Goal: Register for event/course

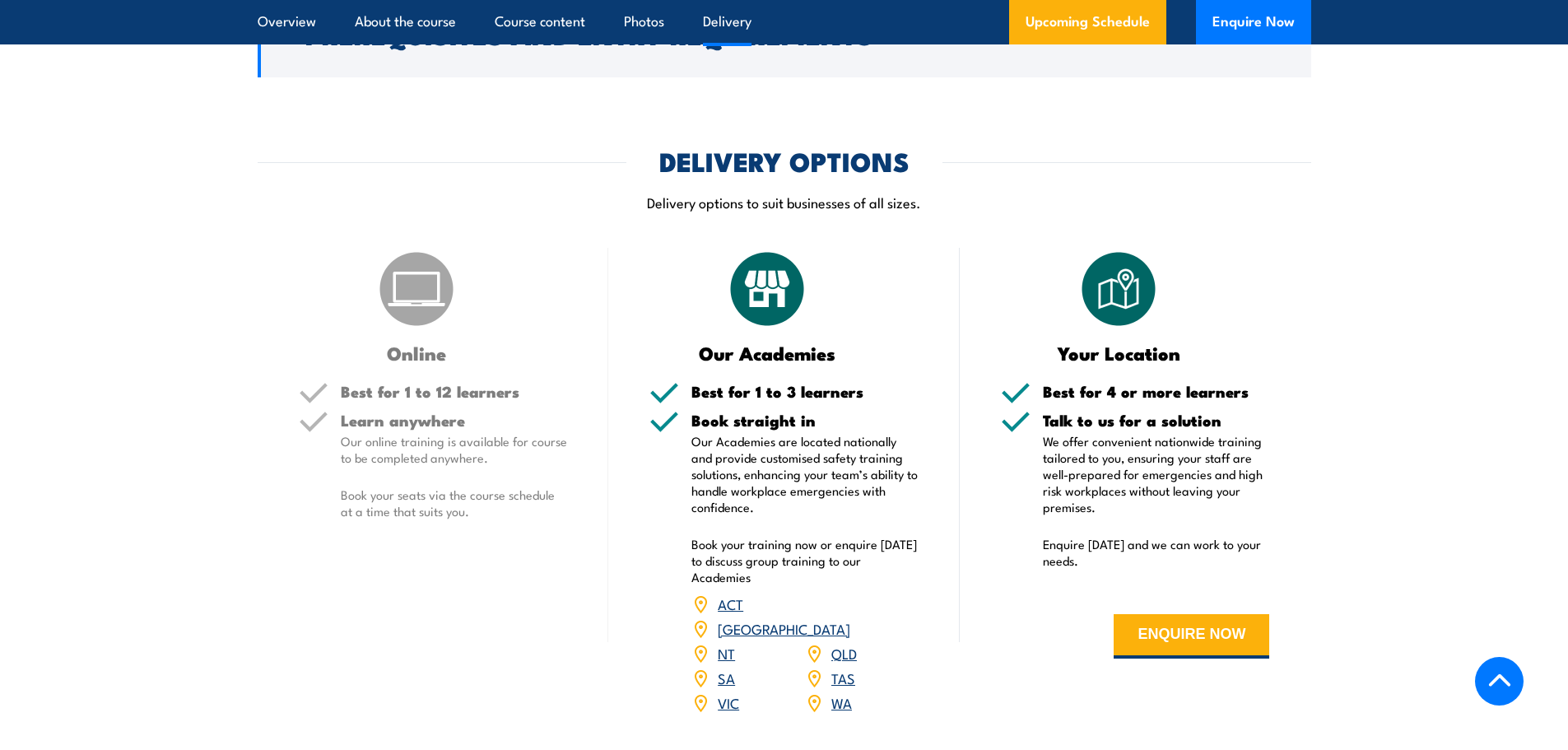
scroll to position [2059, 0]
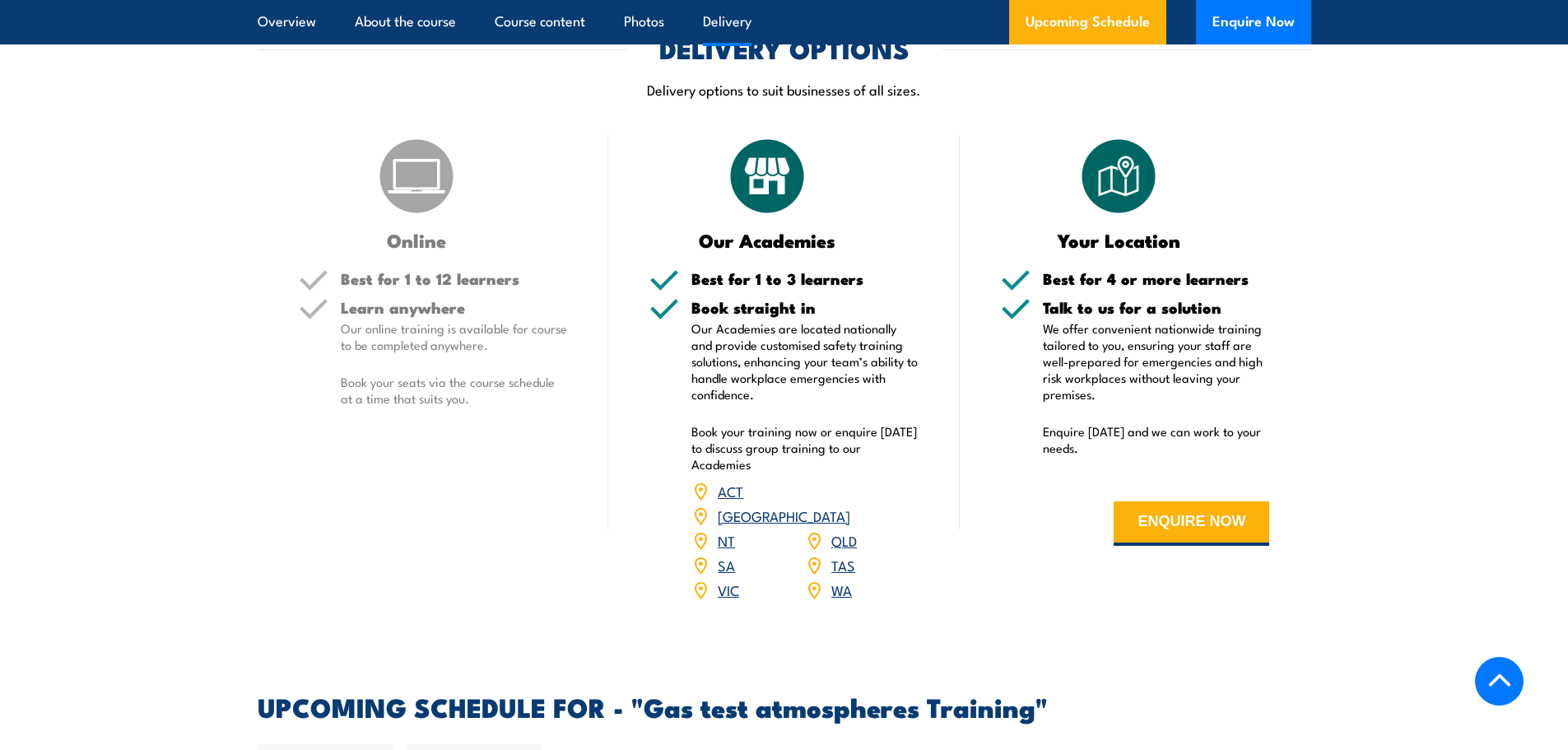
click at [844, 580] on link "WA" at bounding box center [841, 590] width 21 height 20
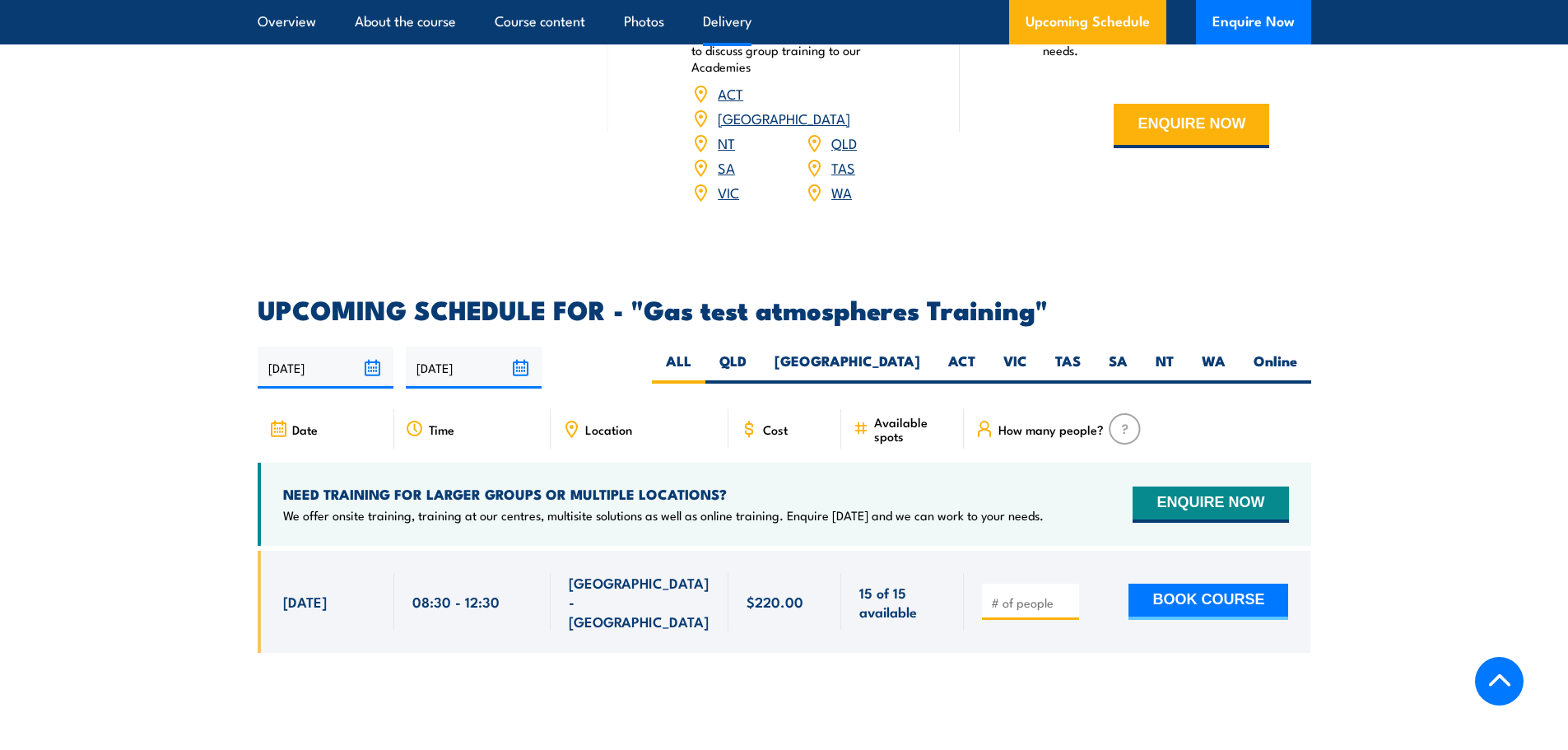
scroll to position [2471, 0]
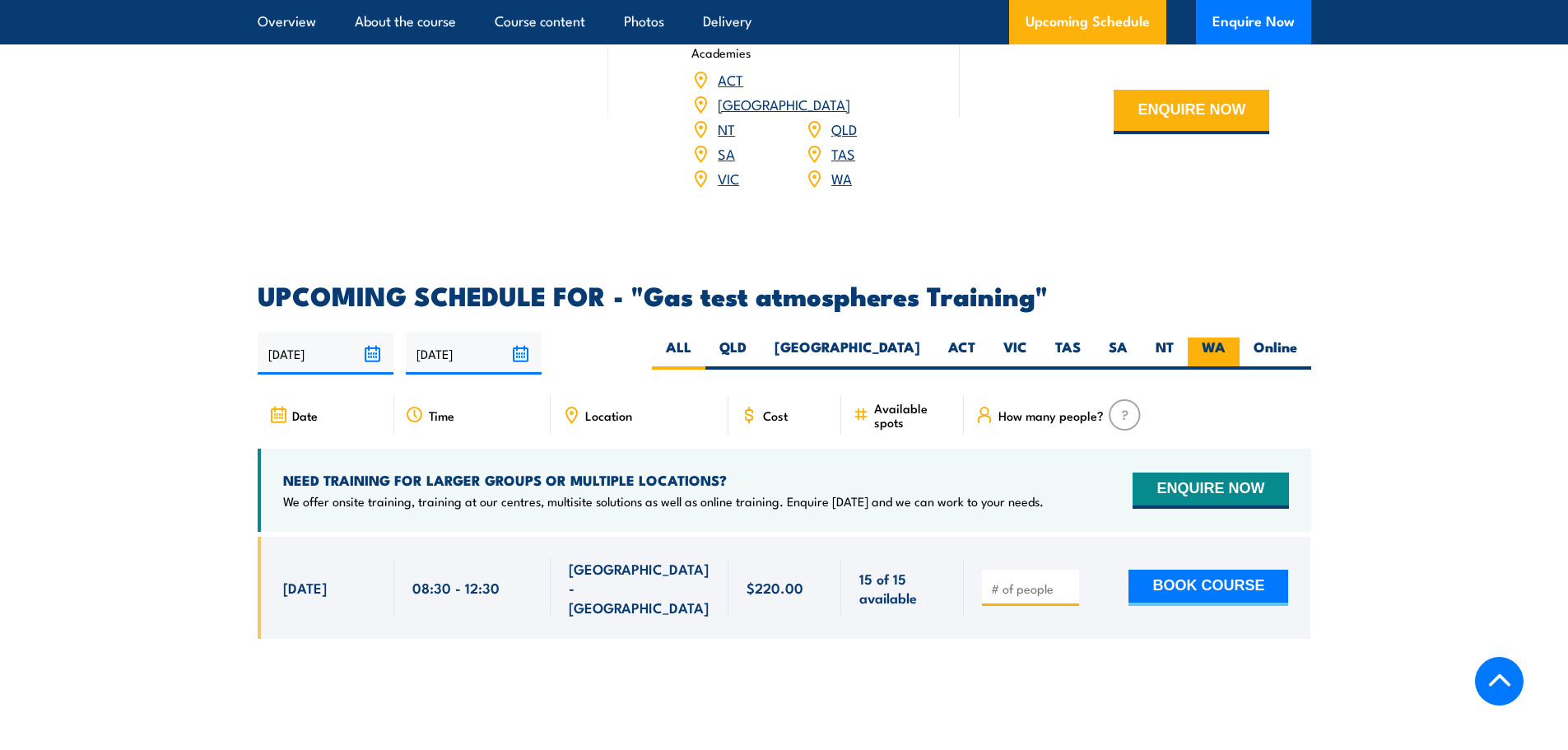
click at [1219, 338] on label "WA" at bounding box center [1213, 354] width 52 height 32
click at [1225, 338] on input "WA" at bounding box center [1230, 343] width 11 height 11
radio input "true"
click at [1215, 338] on label "WA" at bounding box center [1213, 354] width 52 height 32
click at [1225, 338] on input "WA" at bounding box center [1230, 343] width 11 height 11
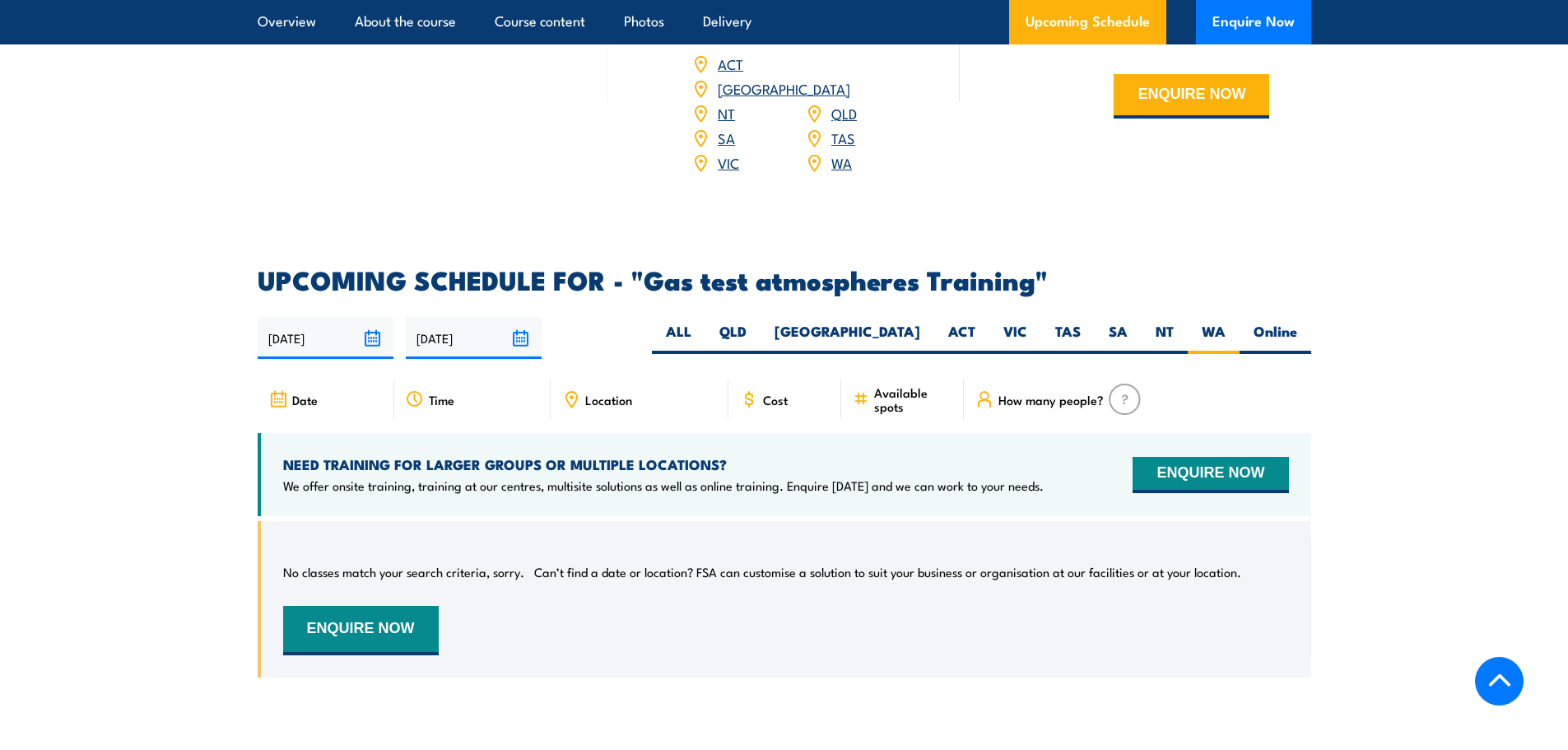
scroll to position [2482, 0]
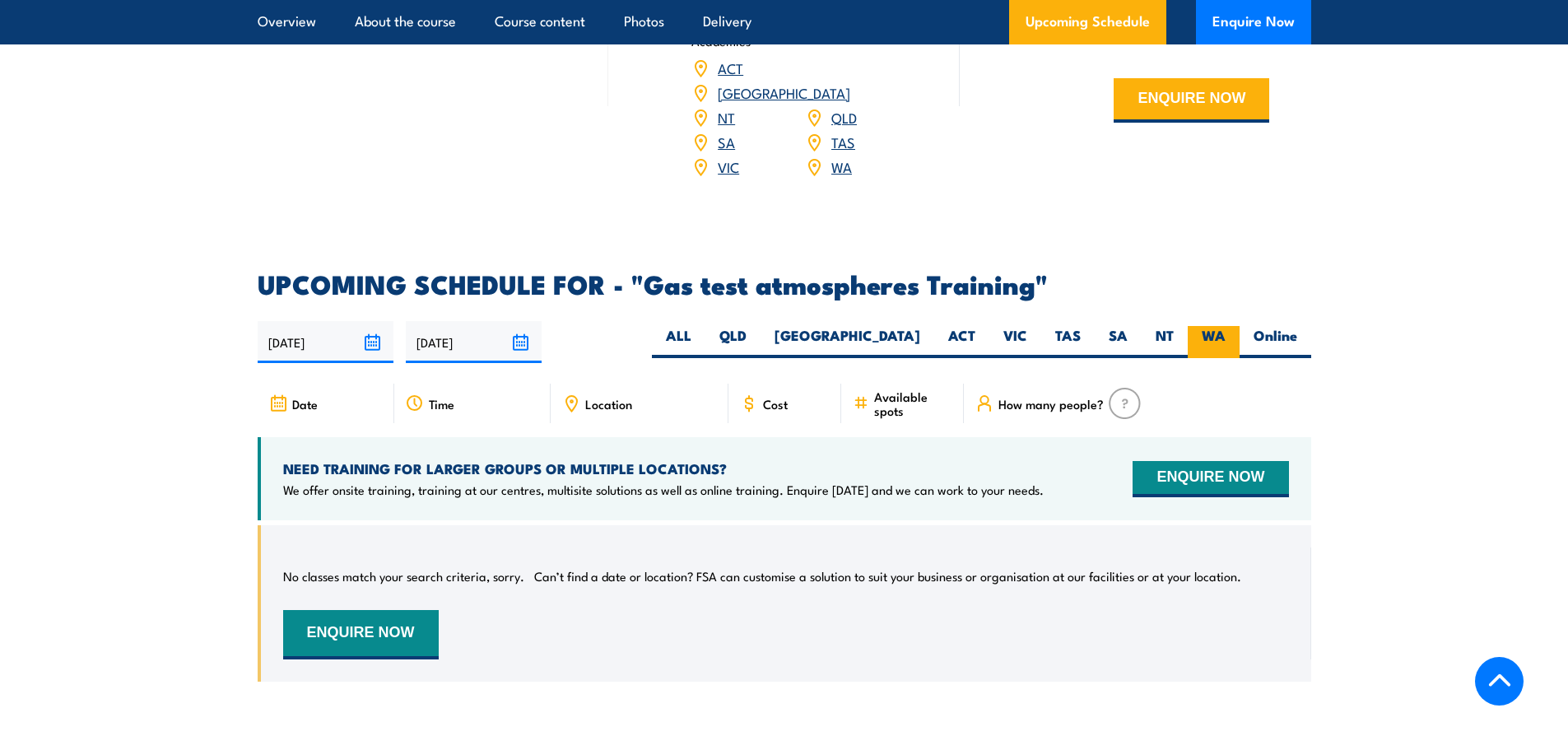
click at [1215, 326] on label "WA" at bounding box center [1213, 342] width 52 height 32
click at [1225, 326] on input "WA" at bounding box center [1230, 331] width 11 height 11
click at [706, 326] on label "ALL" at bounding box center [679, 342] width 54 height 32
click at [703, 326] on input "ALL" at bounding box center [697, 331] width 11 height 11
radio input "true"
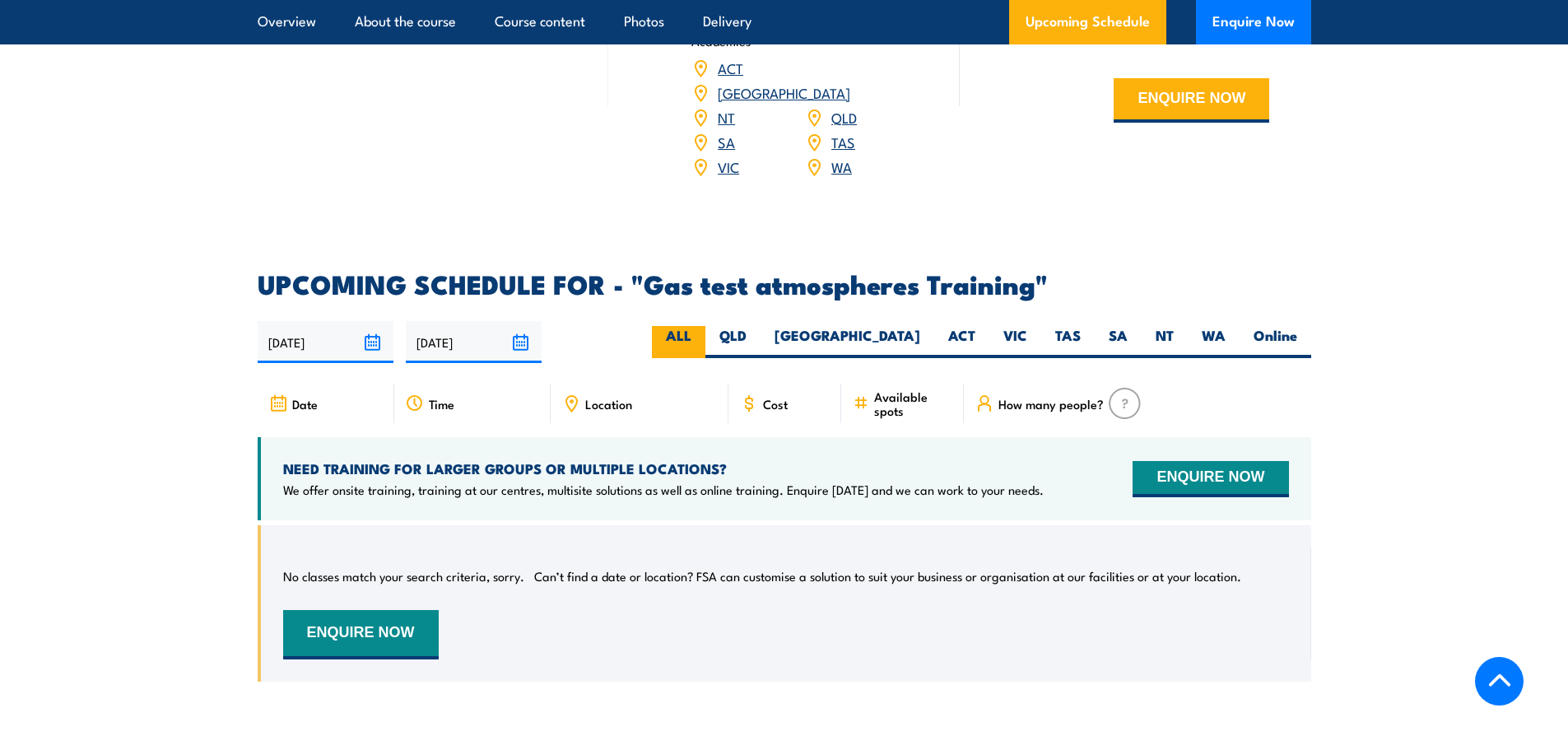
click at [706, 326] on label "ALL" at bounding box center [679, 342] width 54 height 32
click at [703, 326] on input "ALL" at bounding box center [697, 331] width 11 height 11
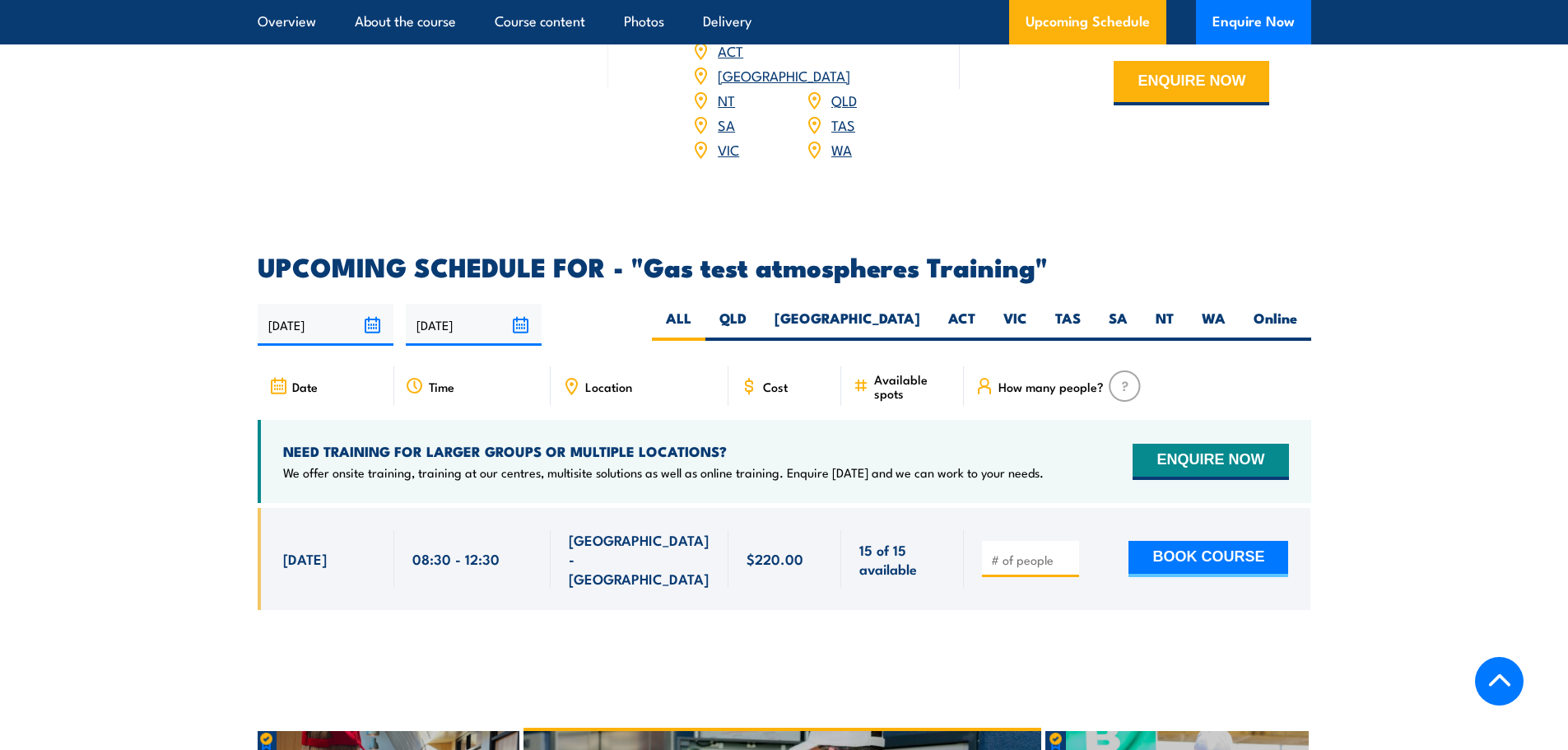
scroll to position [2482, 0]
